Goal: Find specific page/section: Find specific page/section

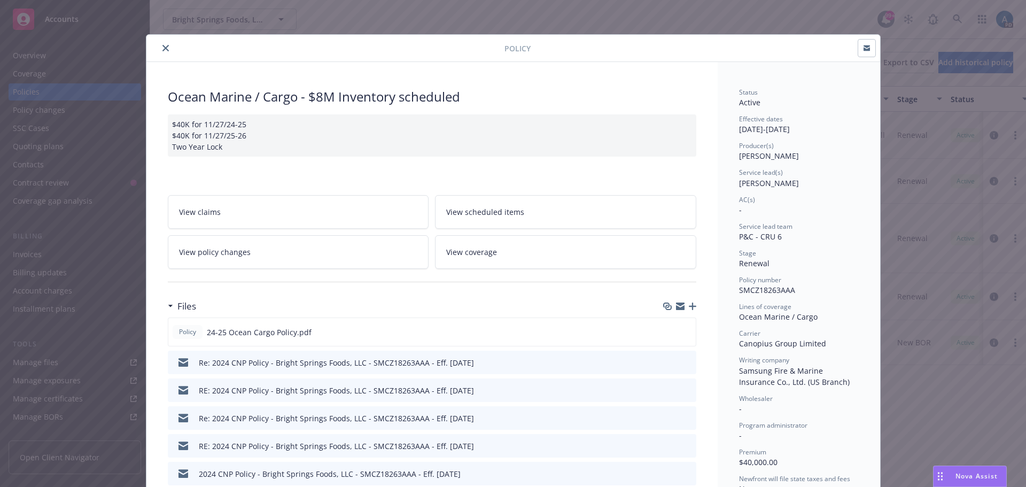
click at [162, 46] on icon "close" at bounding box center [165, 48] width 6 height 6
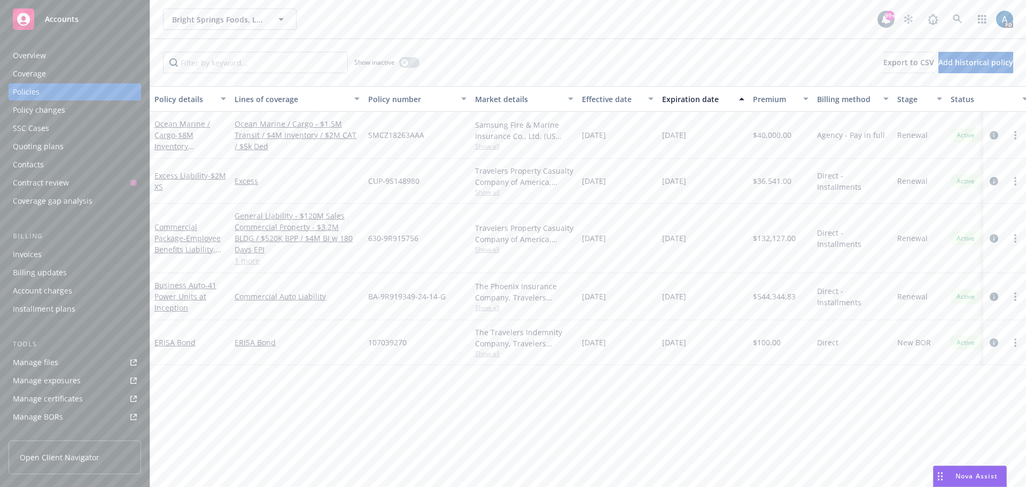
click at [66, 20] on span "Accounts" at bounding box center [62, 19] width 34 height 9
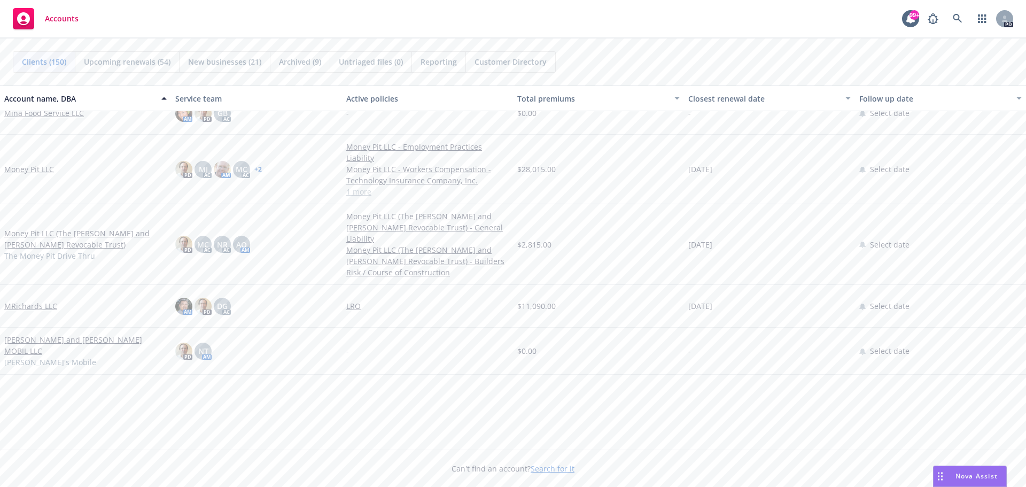
scroll to position [3740, 0]
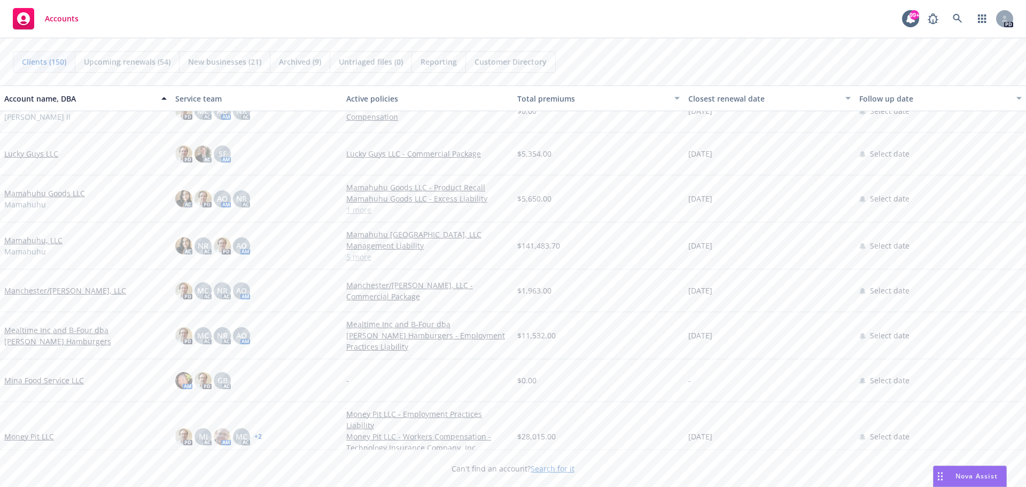
click at [58, 193] on link "Mamahuhu Goods LLC" at bounding box center [44, 193] width 81 height 11
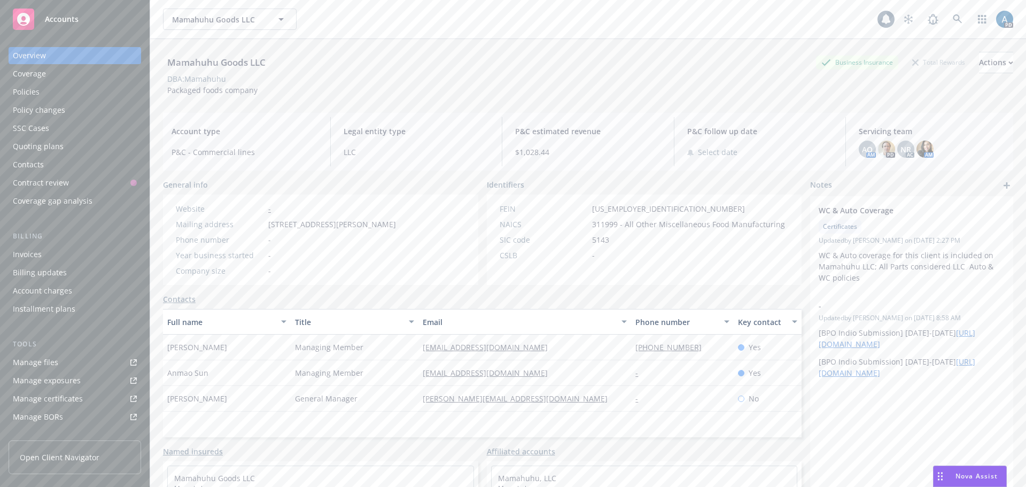
click at [22, 94] on div "Policies" at bounding box center [26, 91] width 27 height 17
